Goal: Information Seeking & Learning: Learn about a topic

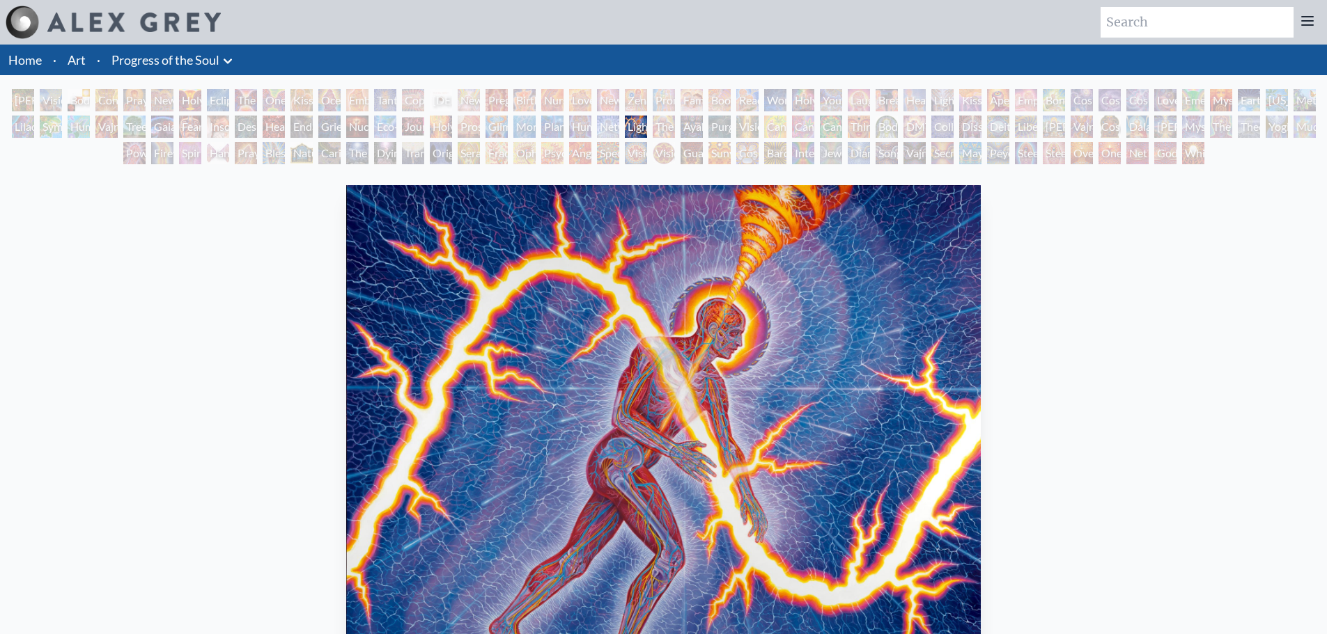
click at [745, 156] on div "Cosmic Elf" at bounding box center [747, 153] width 22 height 22
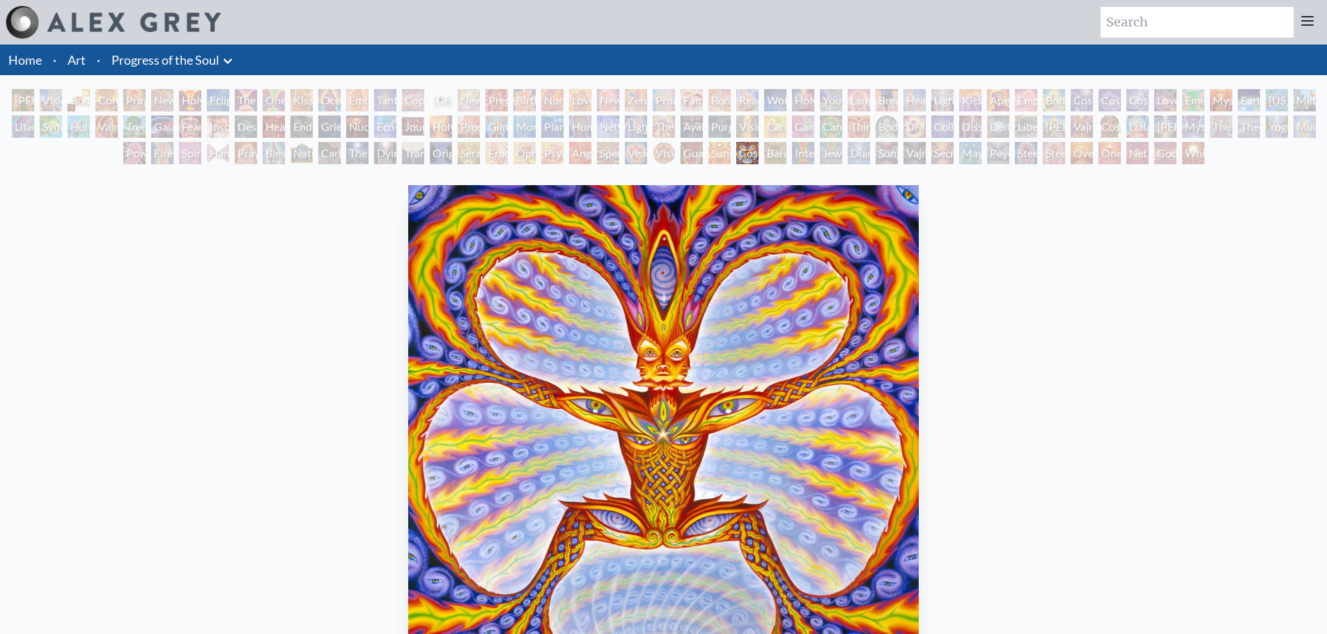
click at [424, 155] on div "Transfiguration" at bounding box center [413, 153] width 22 height 22
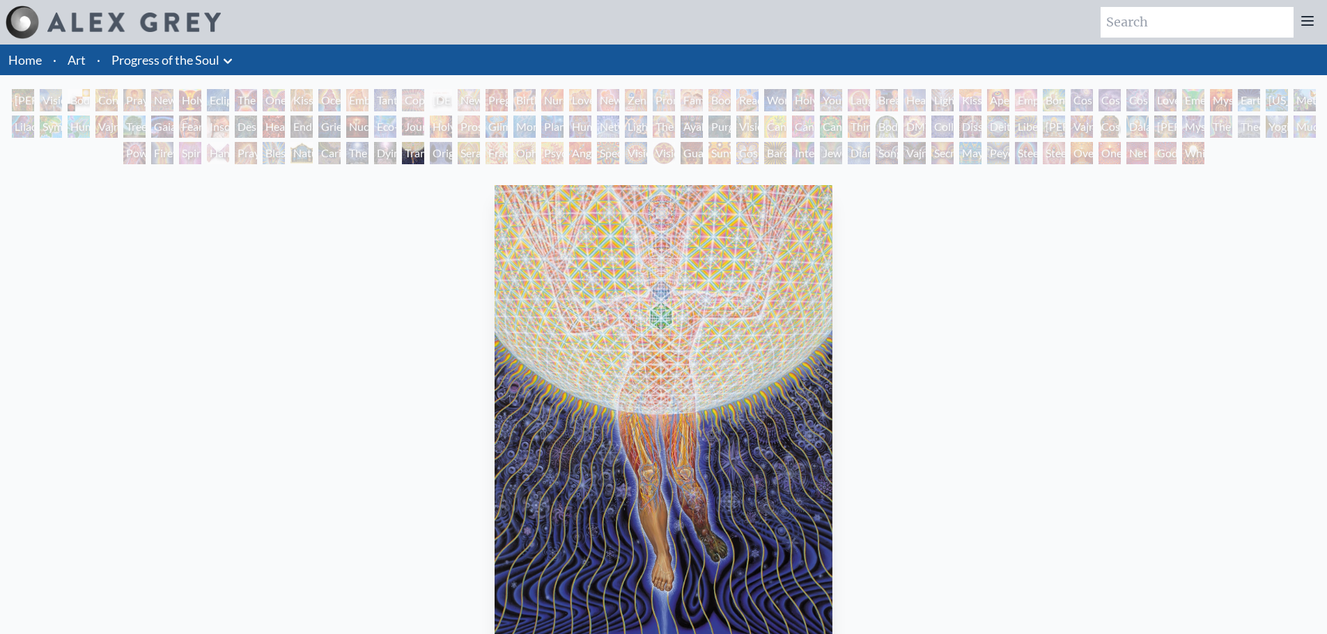
click at [675, 98] on div "Promise" at bounding box center [664, 100] width 22 height 22
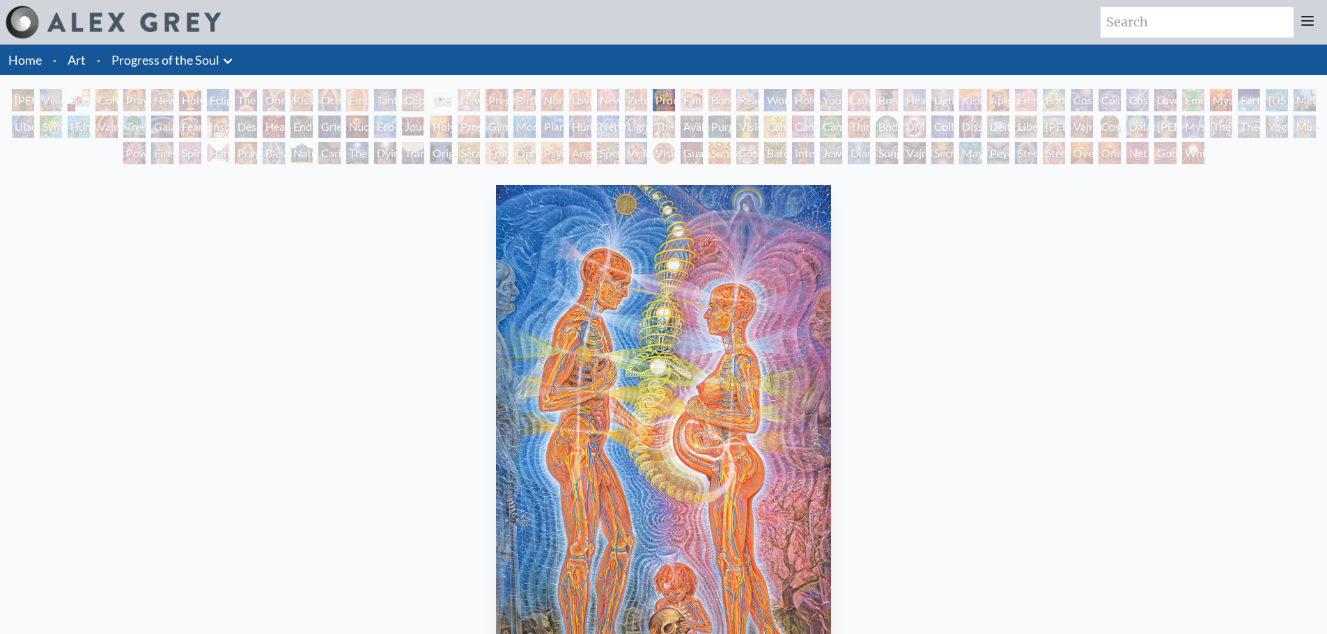
click at [754, 95] on div "Reading" at bounding box center [747, 100] width 22 height 22
